Goal: Transaction & Acquisition: Purchase product/service

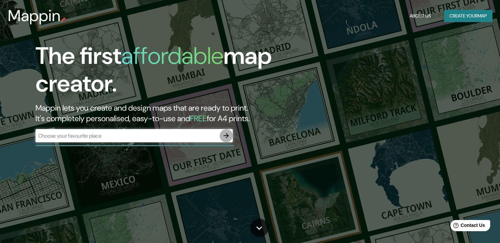
click at [224, 133] on icon "button" at bounding box center [226, 136] width 8 height 8
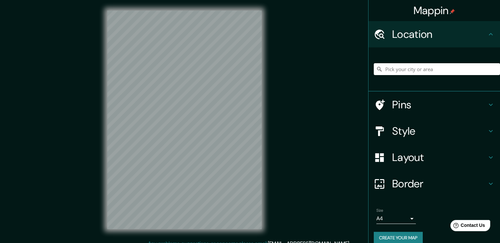
click at [398, 76] on div at bounding box center [437, 69] width 126 height 33
click at [398, 72] on input "Pick your city or area" at bounding box center [437, 69] width 126 height 12
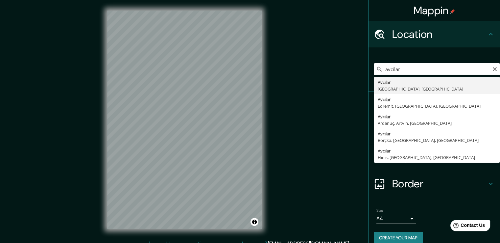
type input "[GEOGRAPHIC_DATA], [GEOGRAPHIC_DATA], [GEOGRAPHIC_DATA]"
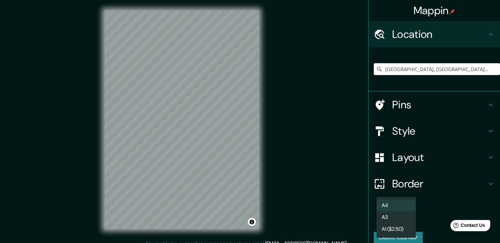
click at [406, 222] on body "Mappin Location [GEOGRAPHIC_DATA], [GEOGRAPHIC_DATA], [GEOGRAPHIC_DATA] Pins St…" at bounding box center [250, 121] width 500 height 243
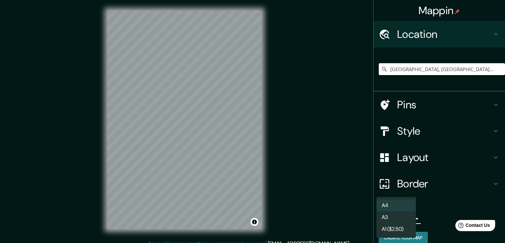
click at [401, 219] on li "A3" at bounding box center [396, 217] width 39 height 12
type input "a4"
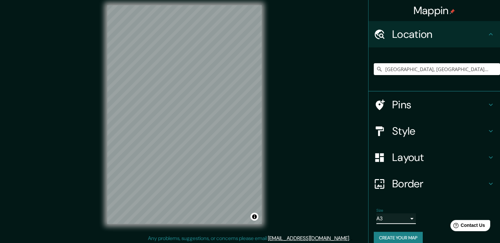
scroll to position [7, 0]
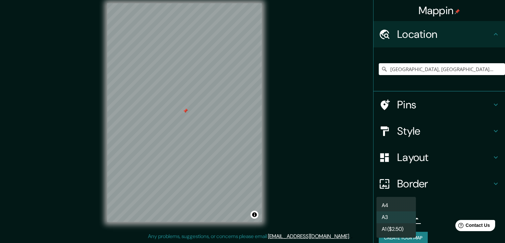
click at [402, 218] on body "Mappin Location [GEOGRAPHIC_DATA], [GEOGRAPHIC_DATA], [GEOGRAPHIC_DATA] Pins St…" at bounding box center [252, 114] width 505 height 243
click at [432, 222] on div at bounding box center [252, 121] width 505 height 243
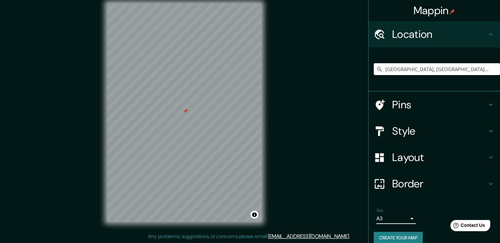
click at [410, 184] on h4 "Border" at bounding box center [439, 183] width 95 height 13
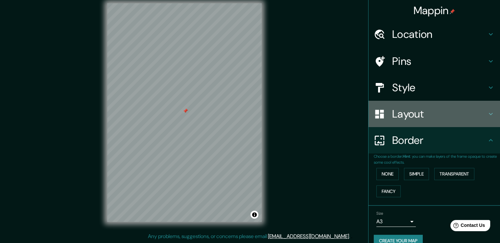
click at [475, 119] on h4 "Layout" at bounding box center [439, 113] width 95 height 13
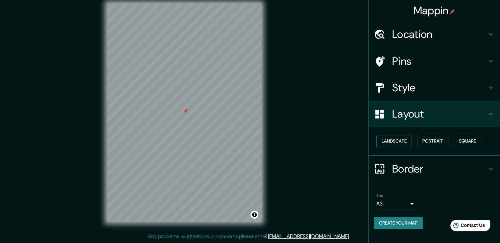
click at [406, 139] on button "Landscape" at bounding box center [395, 141] width 36 height 12
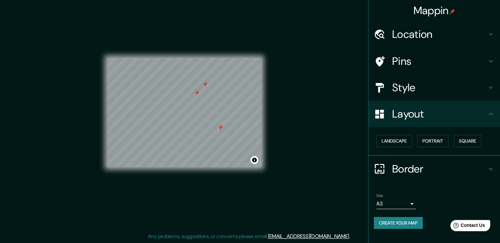
click at [406, 90] on h4 "Style" at bounding box center [439, 87] width 95 height 13
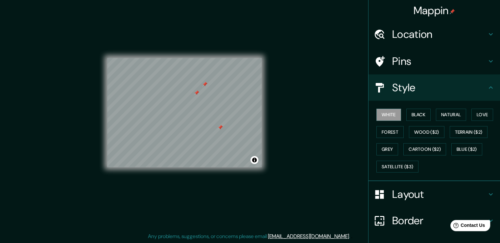
click at [410, 60] on h4 "Pins" at bounding box center [439, 61] width 95 height 13
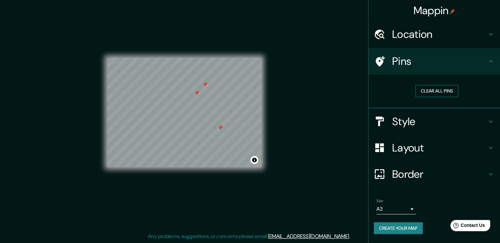
click at [454, 92] on button "Clear all pins" at bounding box center [437, 91] width 43 height 12
click at [436, 119] on h4 "Style" at bounding box center [439, 121] width 95 height 13
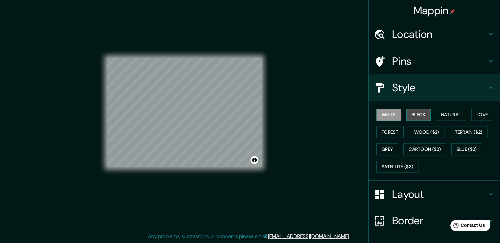
click at [416, 114] on button "Black" at bounding box center [418, 115] width 25 height 12
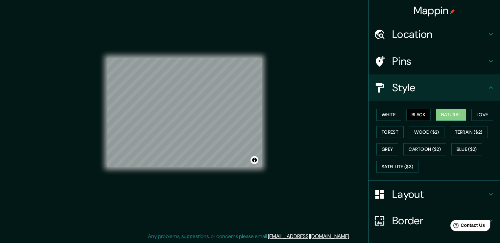
click at [440, 113] on button "Natural" at bounding box center [451, 115] width 30 height 12
click at [389, 131] on button "Forest" at bounding box center [390, 132] width 27 height 12
click at [445, 113] on button "Natural" at bounding box center [451, 115] width 30 height 12
